Goal: Navigation & Orientation: Find specific page/section

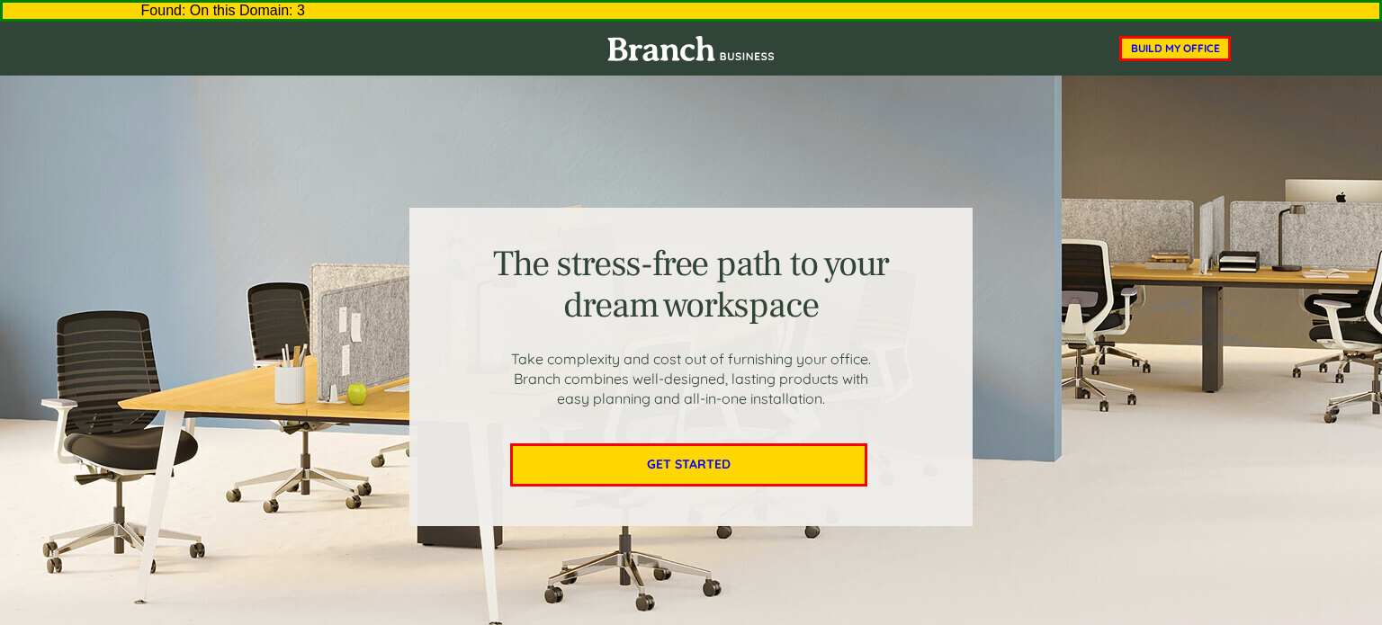
click at [455, 176] on div at bounding box center [691, 367] width 1080 height 582
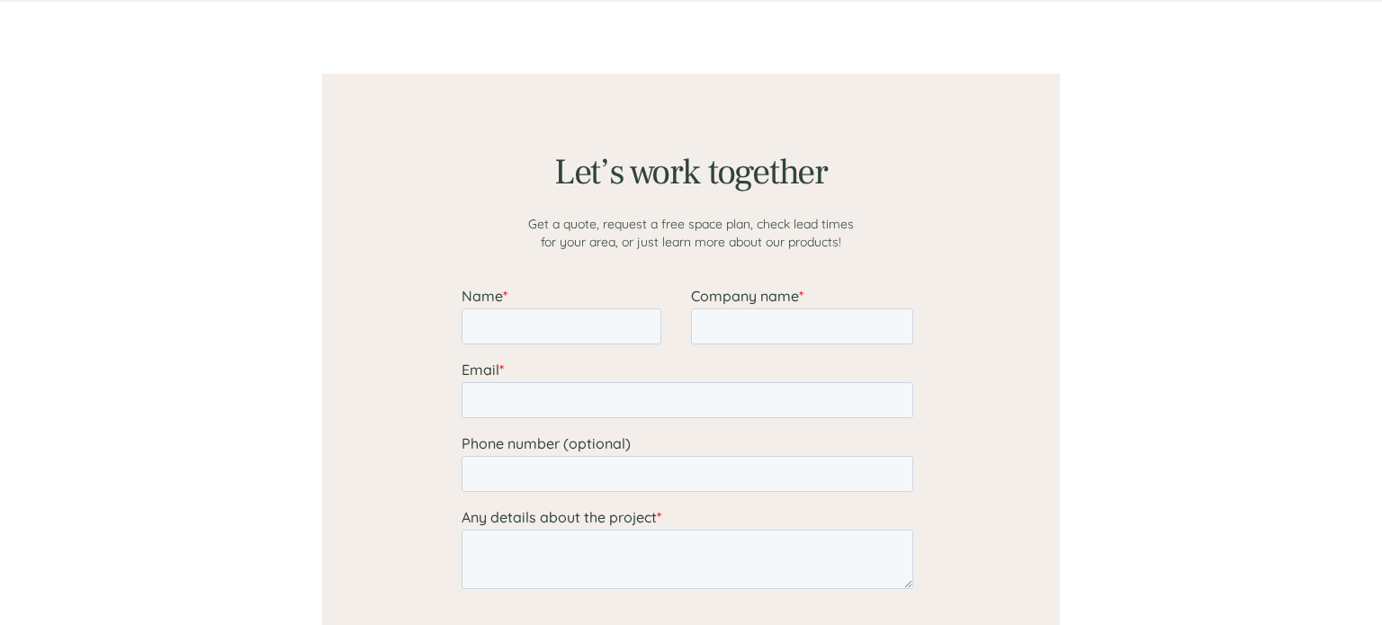
scroll to position [1397, 0]
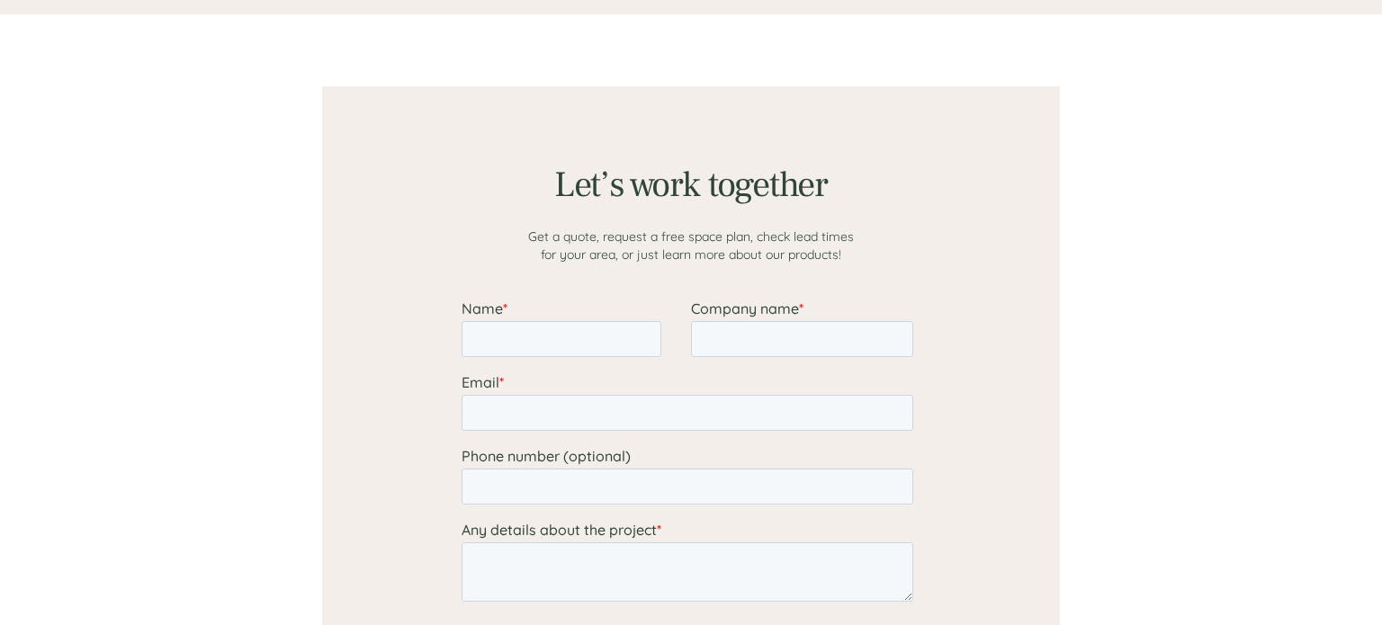
scroll to position [1397, 0]
